Goal: Transaction & Acquisition: Purchase product/service

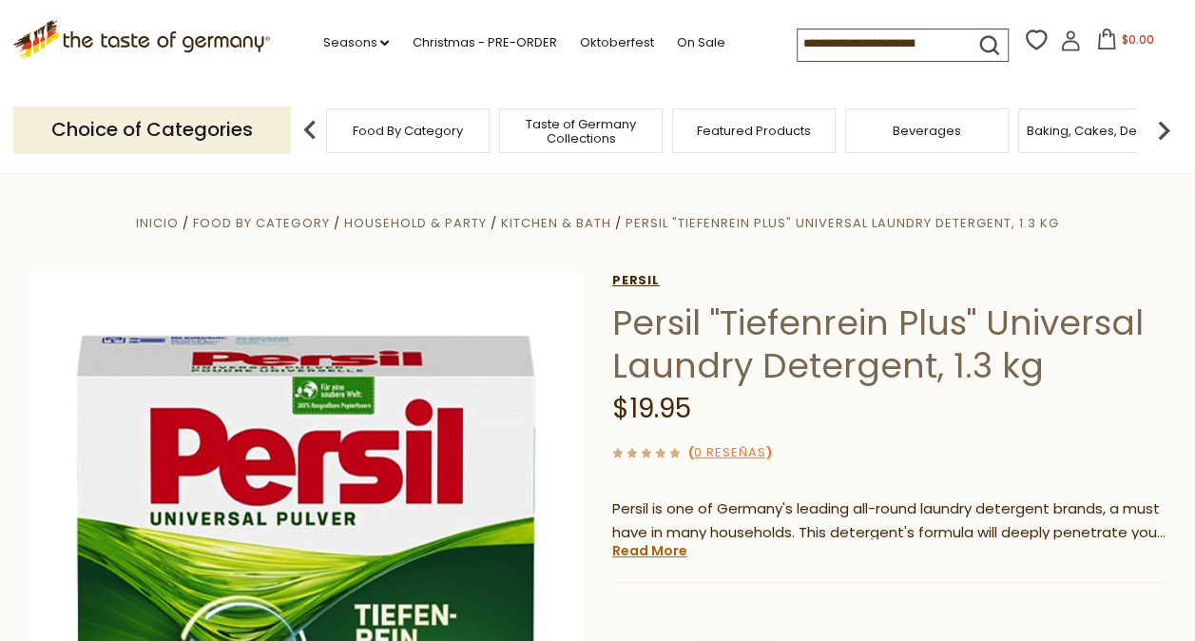
click at [642, 273] on link "Persil" at bounding box center [890, 280] width 556 height 15
